Goal: Task Accomplishment & Management: Manage account settings

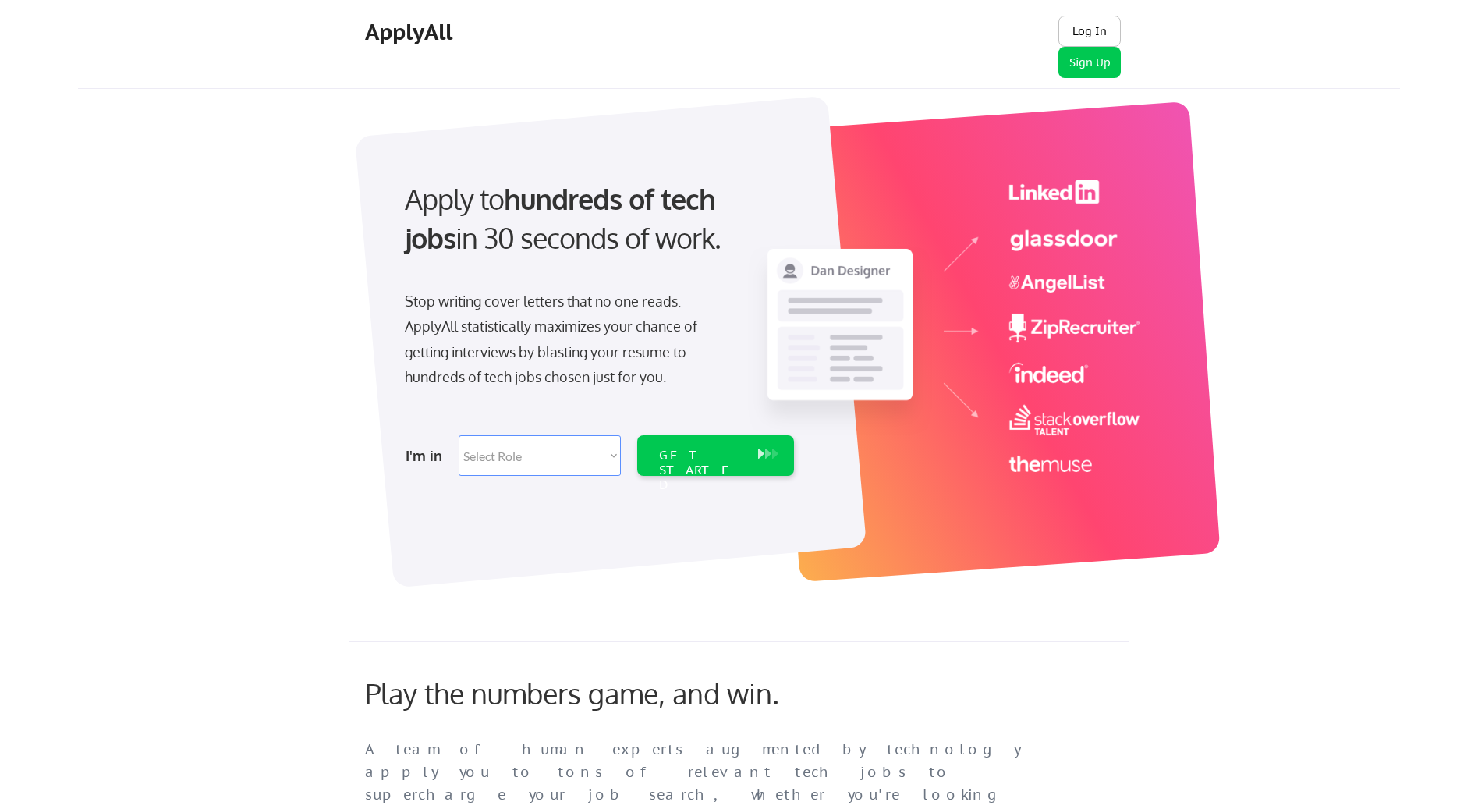
click at [1082, 37] on button "Log In" at bounding box center [1089, 31] width 62 height 31
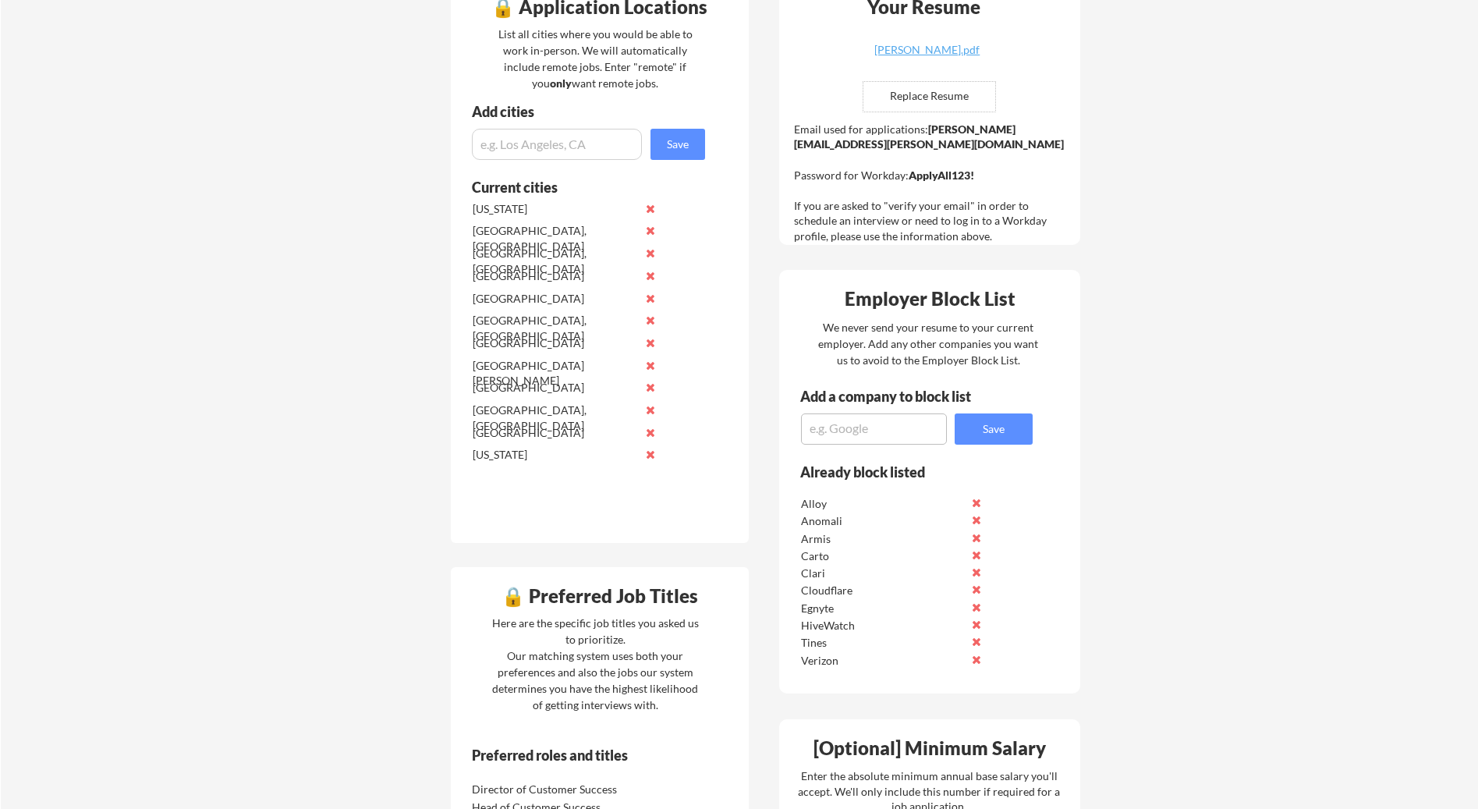
scroll to position [462, 0]
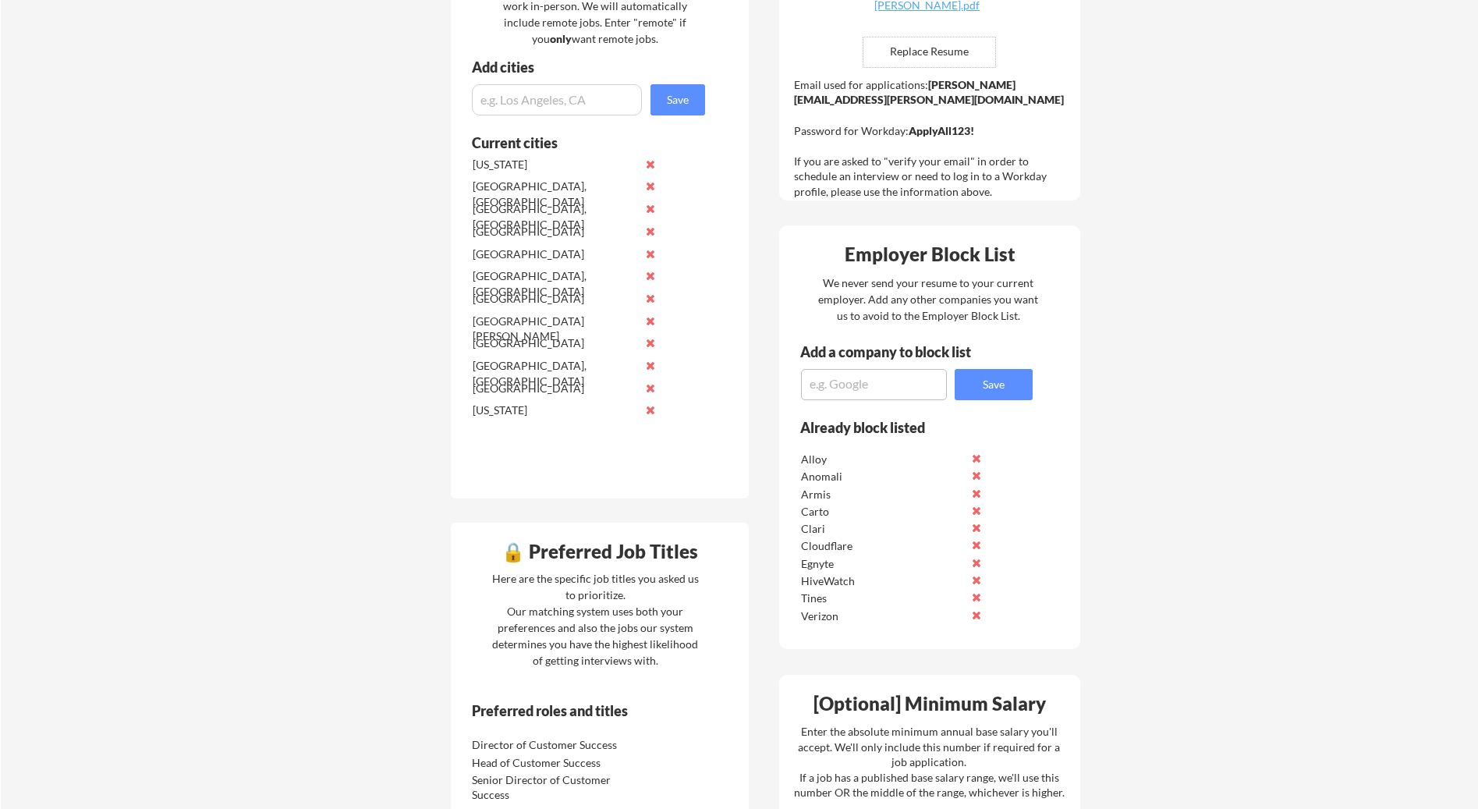
click at [523, 558] on div "🔒 Preferred Job Titles" at bounding box center [600, 551] width 290 height 19
click at [519, 557] on div "🔒 Preferred Job Titles" at bounding box center [600, 551] width 290 height 19
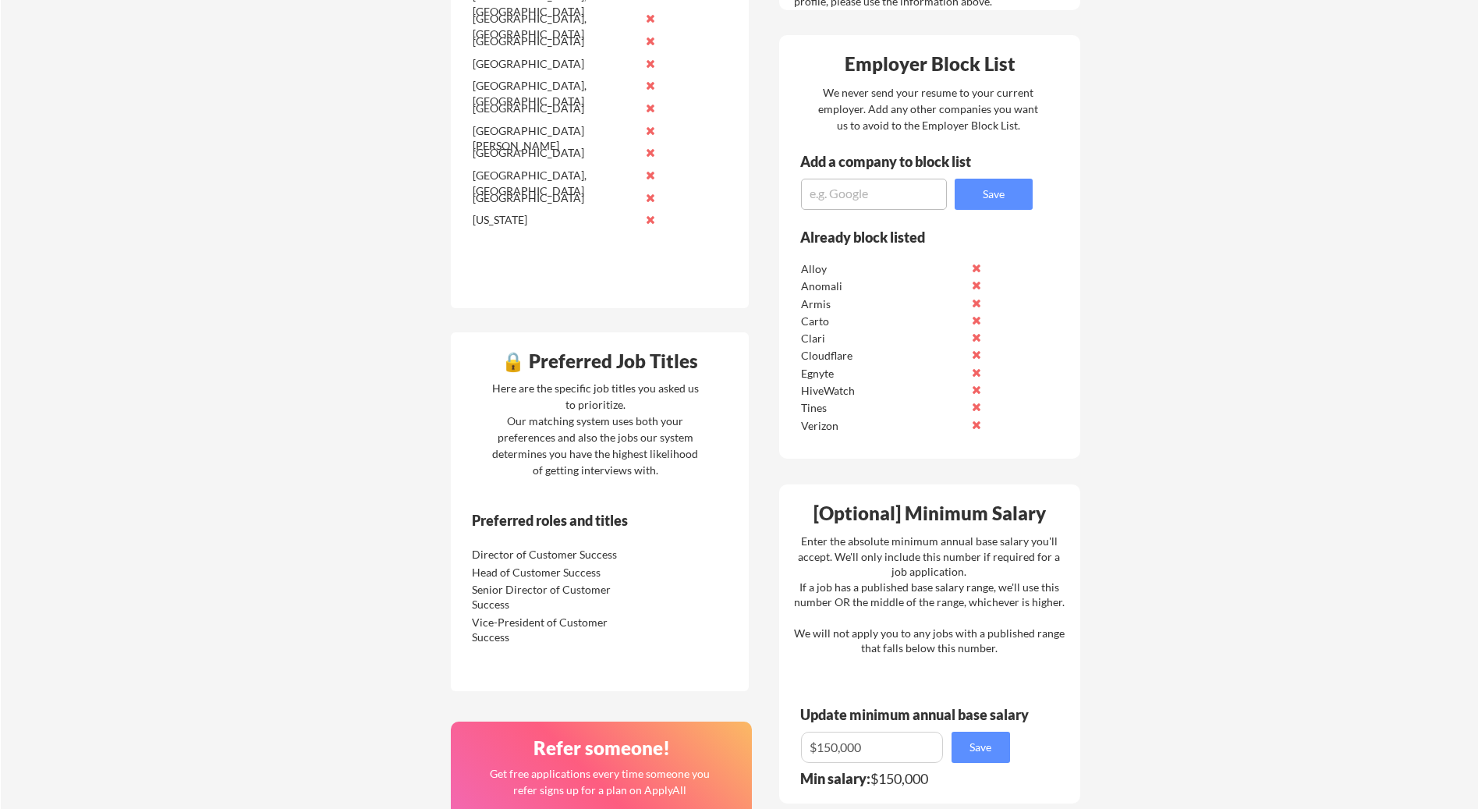
click at [567, 574] on div "Head of Customer Success" at bounding box center [554, 573] width 165 height 16
click at [569, 589] on div "Senior Director of Customer Success" at bounding box center [554, 597] width 165 height 30
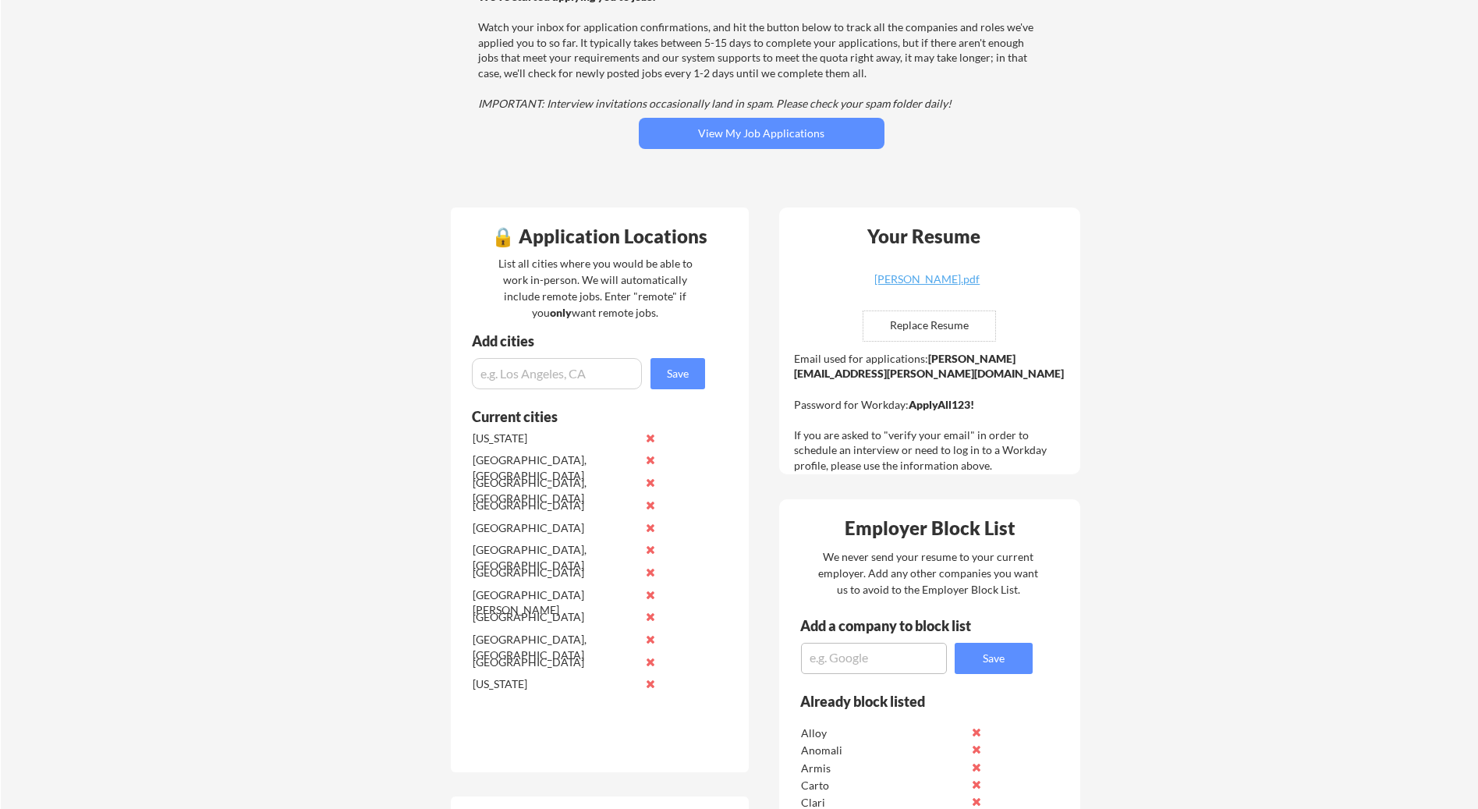
scroll to position [0, 0]
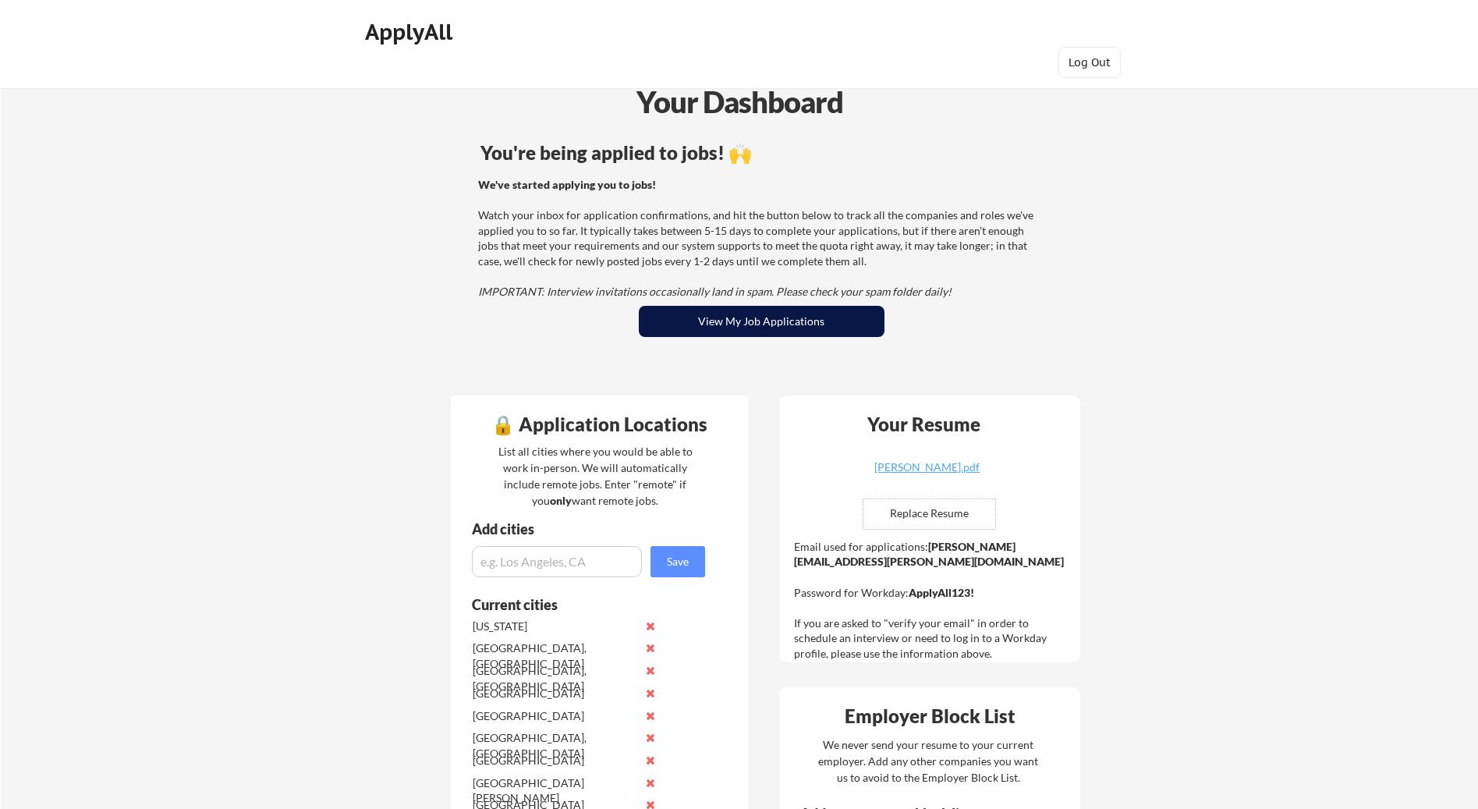
click at [714, 323] on button "View My Job Applications" at bounding box center [762, 321] width 246 height 31
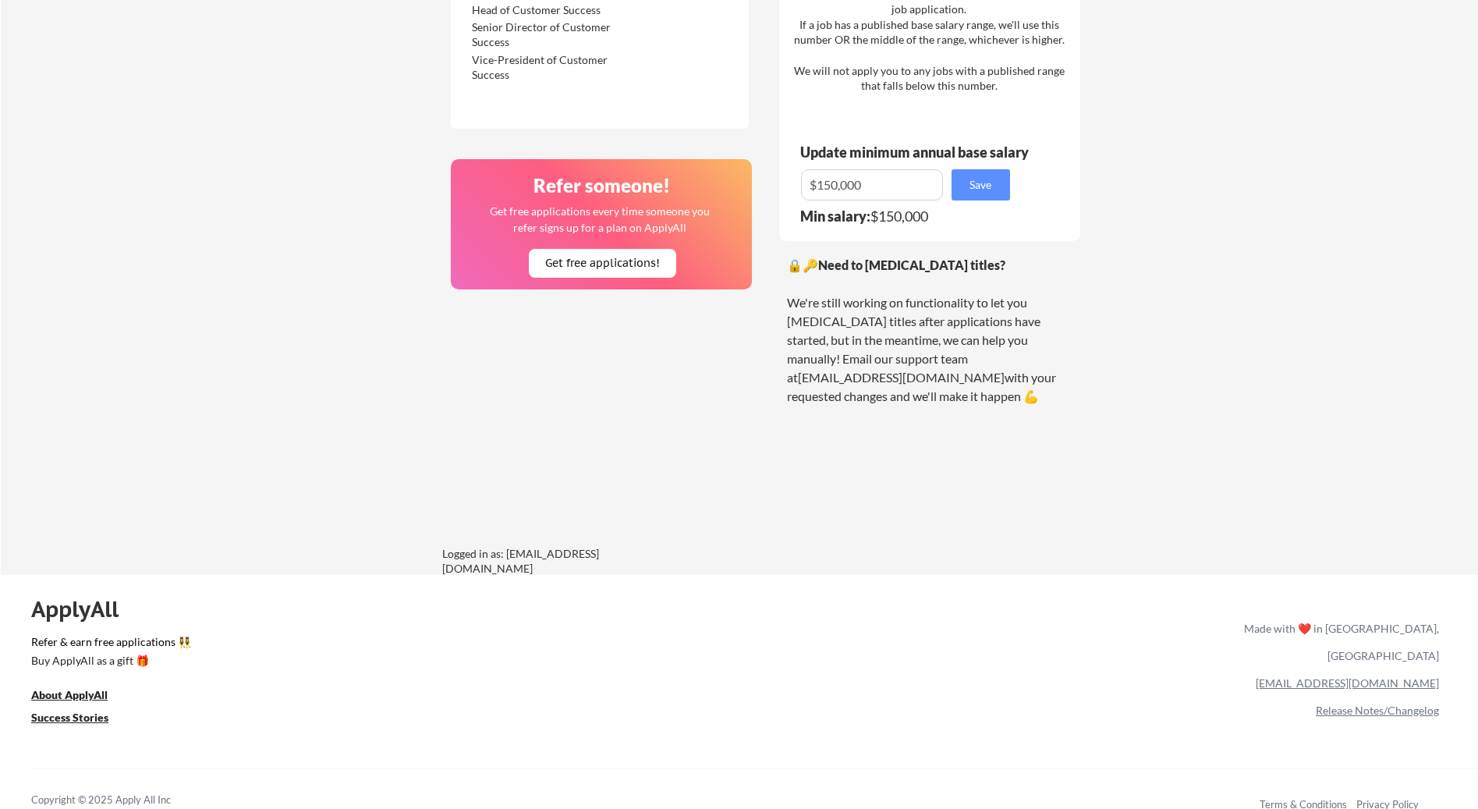
scroll to position [1228, 0]
